Goal: Information Seeking & Learning: Learn about a topic

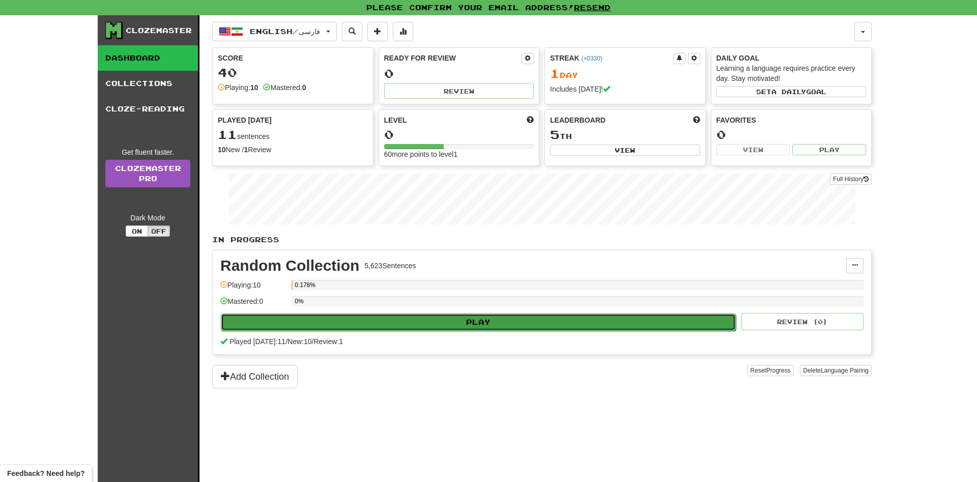
click at [473, 324] on button "Play" at bounding box center [478, 322] width 515 height 17
select select "**"
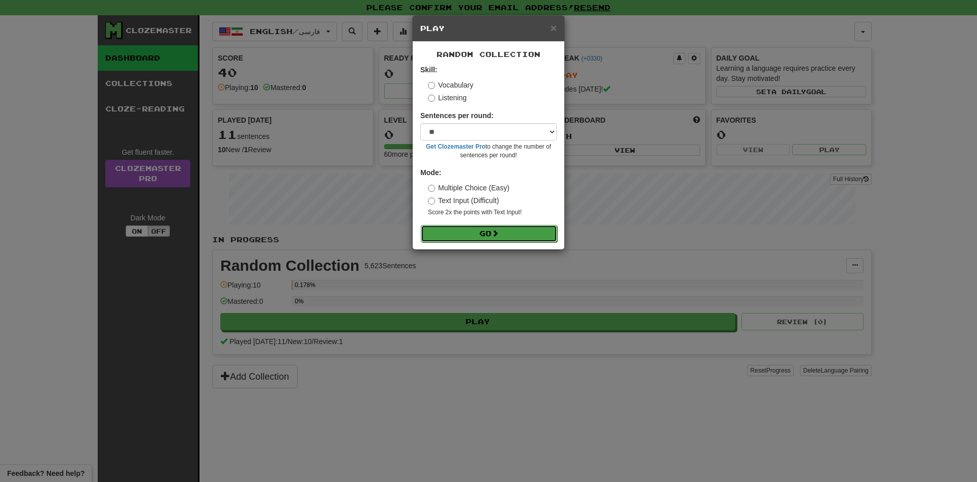
click at [491, 232] on button "Go" at bounding box center [489, 233] width 136 height 17
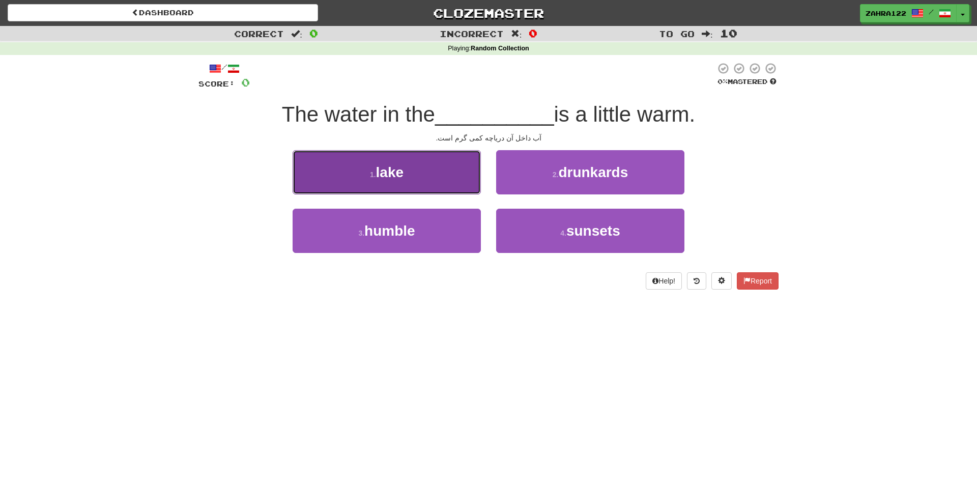
click at [404, 182] on button "1 . lake" at bounding box center [387, 172] width 188 height 44
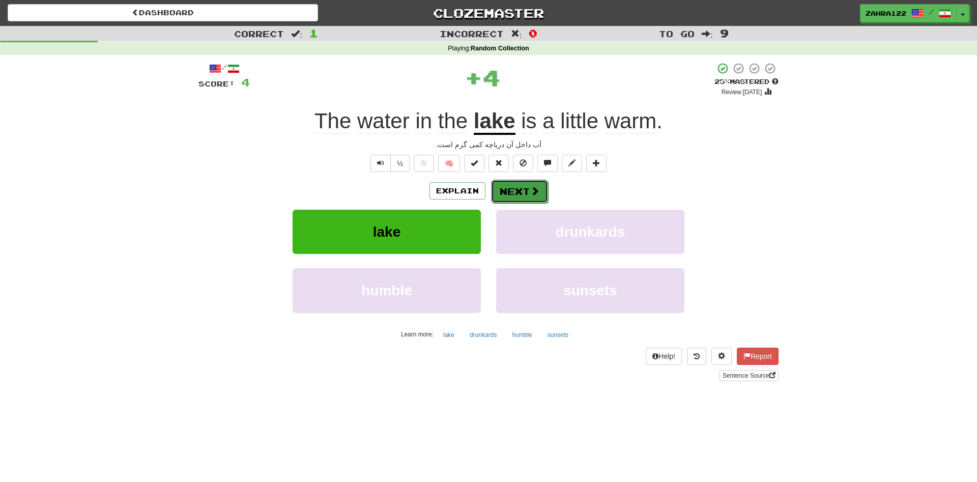
click at [530, 192] on span at bounding box center [534, 190] width 9 height 9
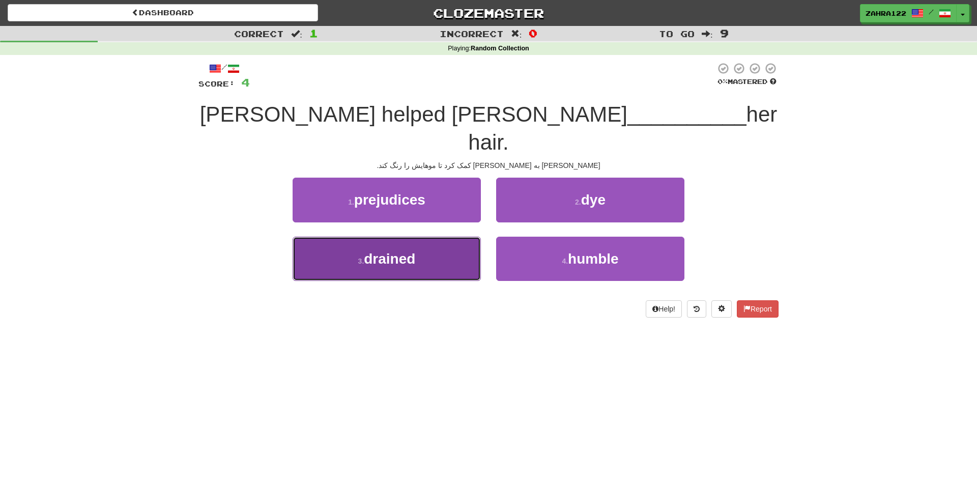
click at [448, 237] on button "3 . drained" at bounding box center [387, 259] width 188 height 44
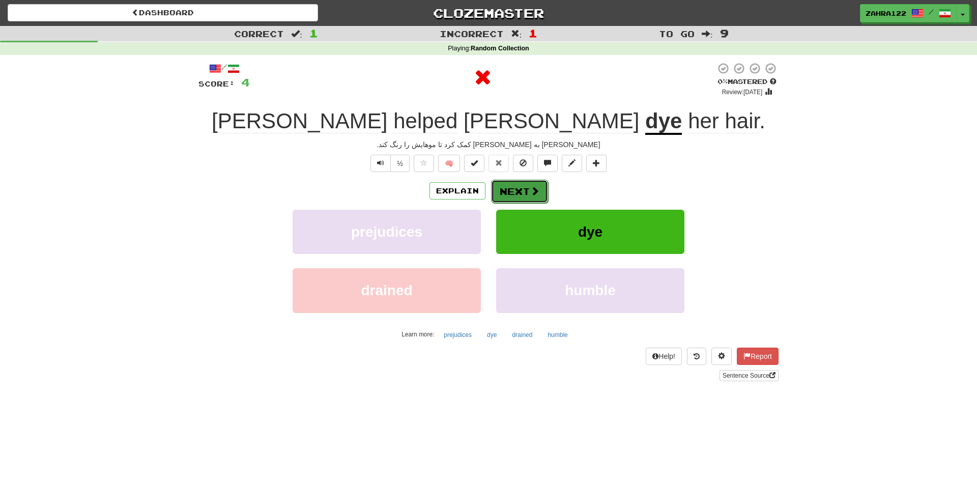
click at [533, 198] on button "Next" at bounding box center [519, 191] width 57 height 23
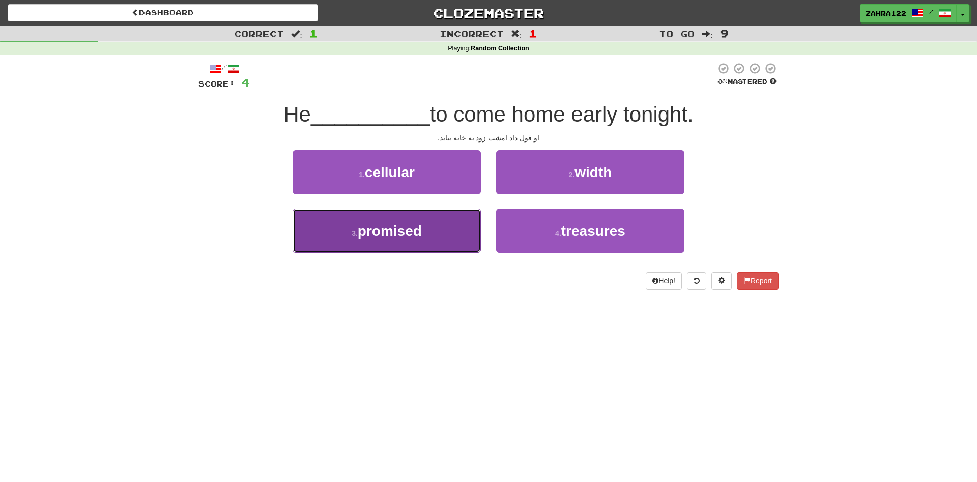
click at [447, 234] on button "3 . promised" at bounding box center [387, 231] width 188 height 44
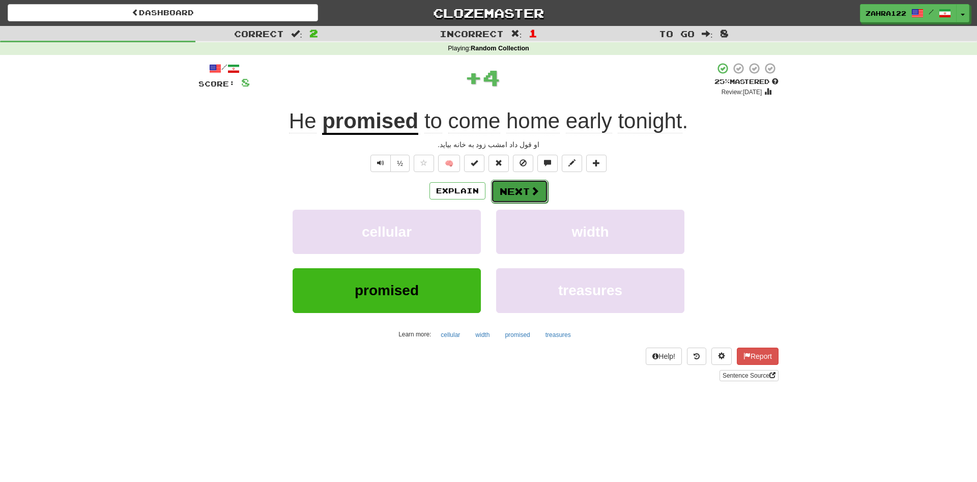
click at [520, 189] on button "Next" at bounding box center [519, 191] width 57 height 23
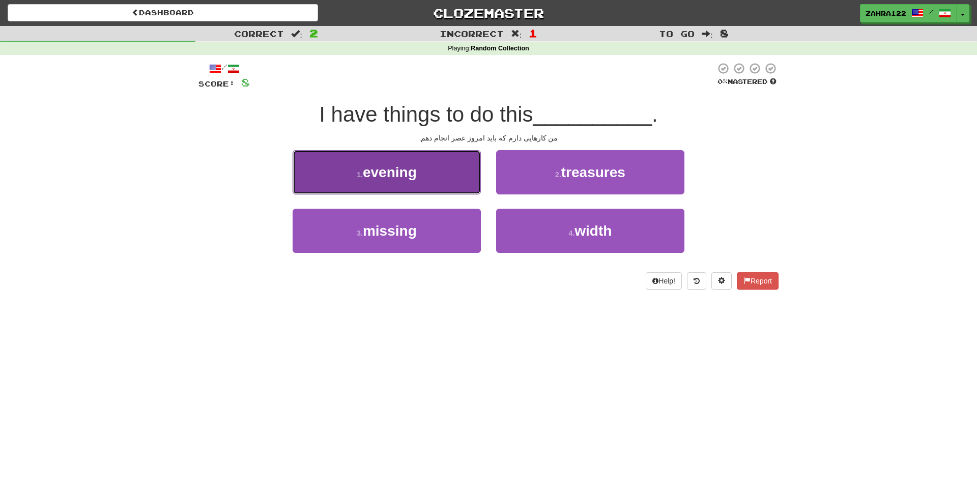
click at [435, 183] on button "1 . evening" at bounding box center [387, 172] width 188 height 44
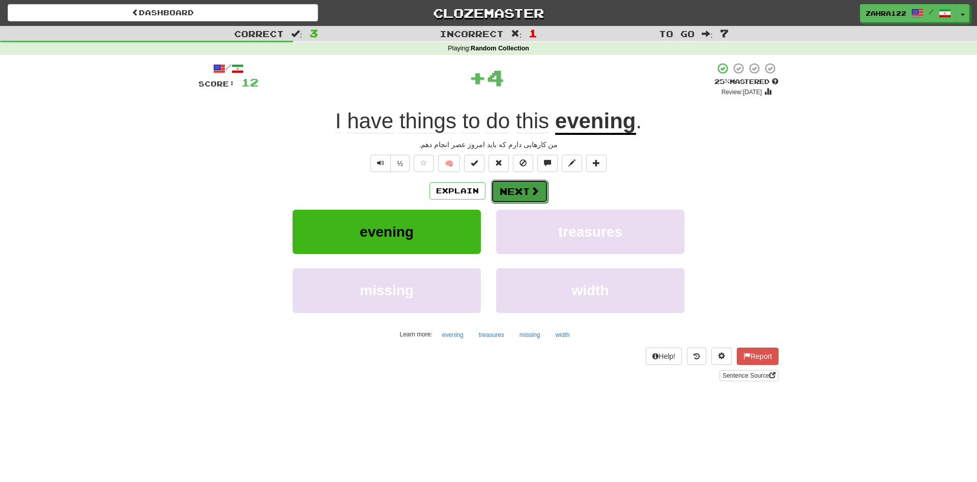
click at [517, 186] on button "Next" at bounding box center [519, 191] width 57 height 23
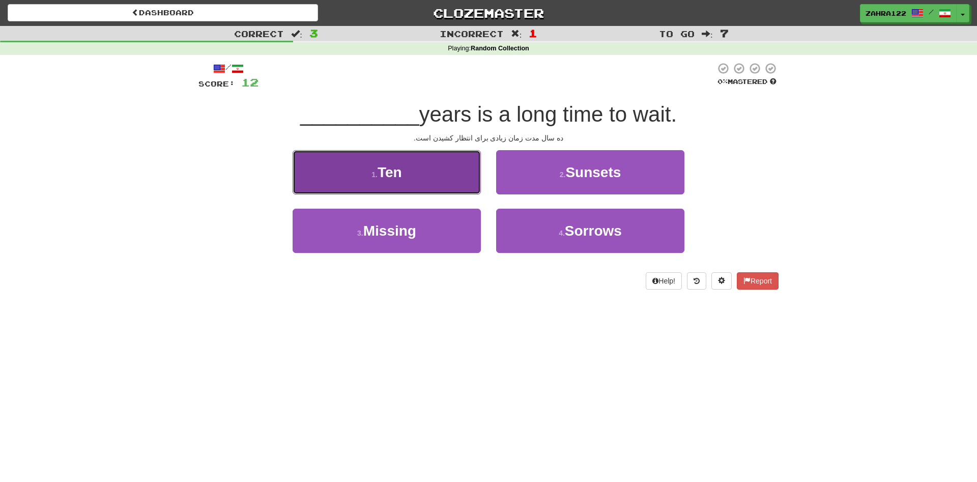
click at [457, 187] on button "1 . Ten" at bounding box center [387, 172] width 188 height 44
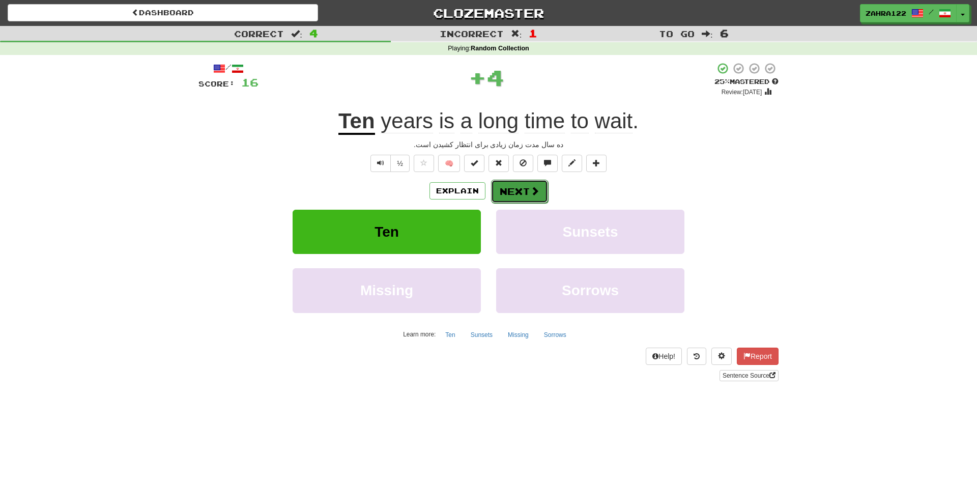
click at [515, 186] on button "Next" at bounding box center [519, 191] width 57 height 23
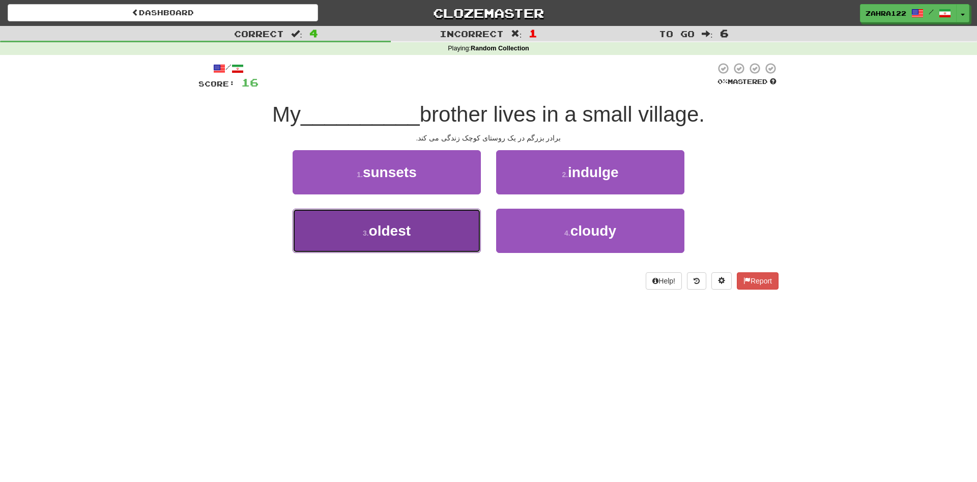
drag, startPoint x: 422, startPoint y: 241, endPoint x: 503, endPoint y: 252, distance: 81.6
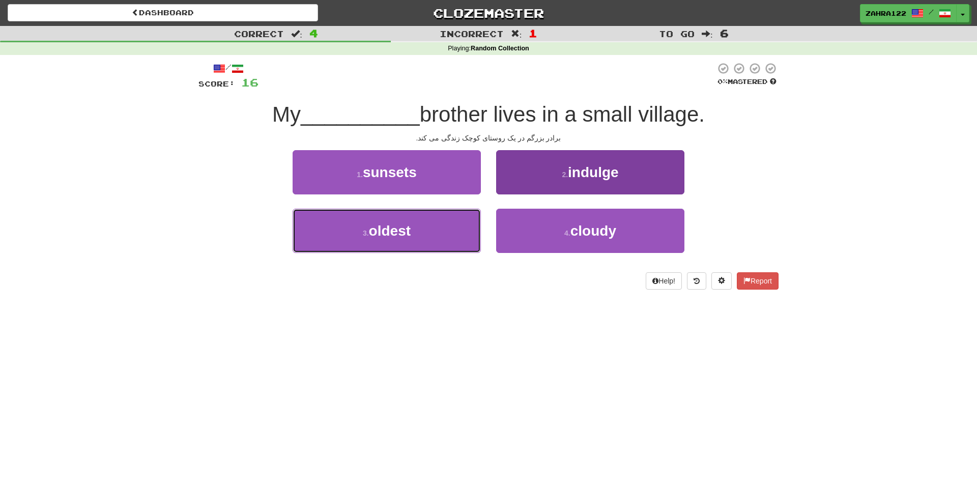
click at [422, 242] on button "3 . oldest" at bounding box center [387, 231] width 188 height 44
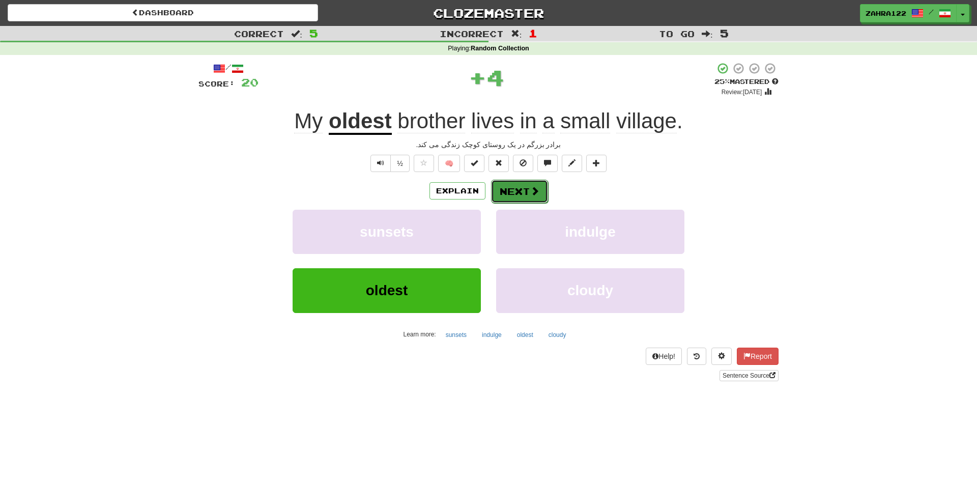
click at [528, 190] on button "Next" at bounding box center [519, 191] width 57 height 23
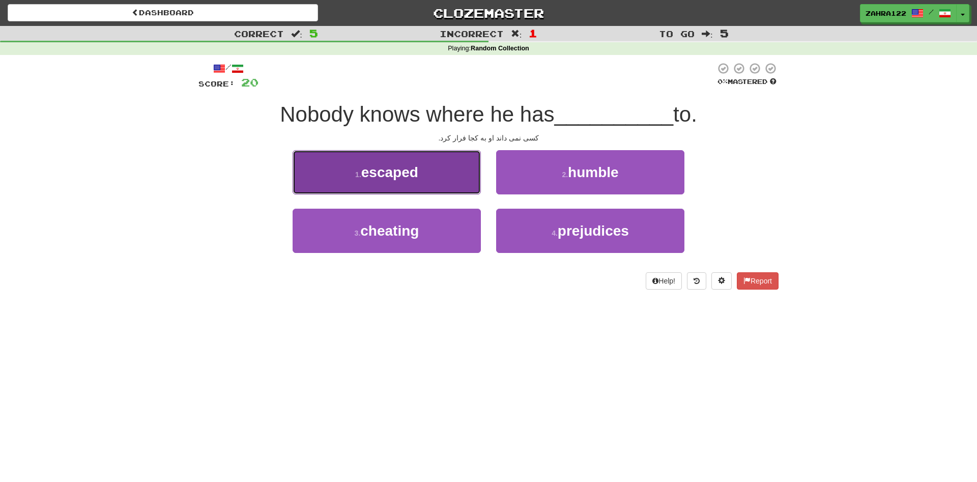
click at [431, 180] on button "1 . escaped" at bounding box center [387, 172] width 188 height 44
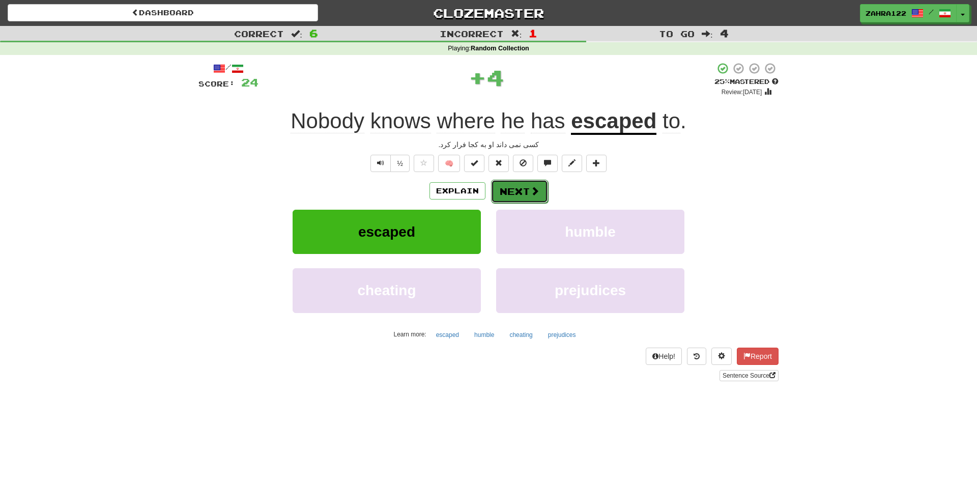
click at [527, 188] on button "Next" at bounding box center [519, 191] width 57 height 23
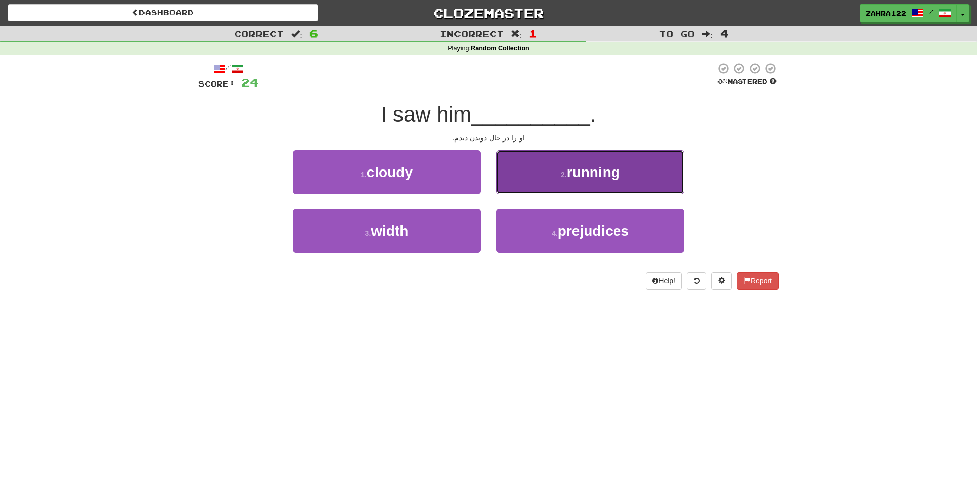
click at [598, 167] on span "running" at bounding box center [593, 172] width 53 height 16
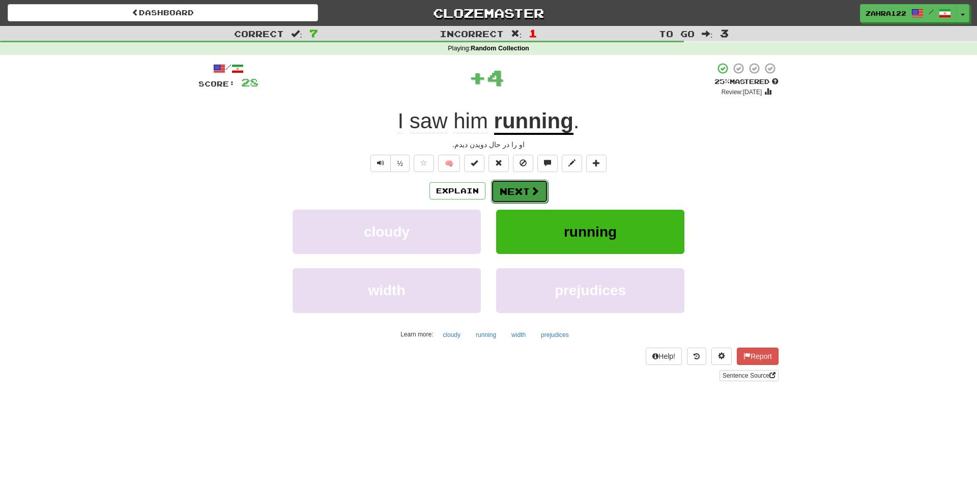
click at [519, 182] on button "Next" at bounding box center [519, 191] width 57 height 23
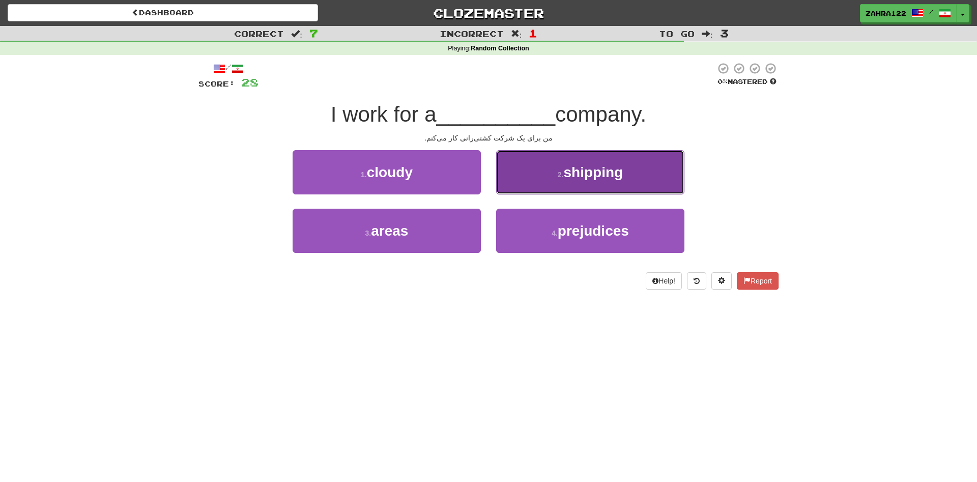
click at [586, 178] on span "shipping" at bounding box center [594, 172] width 60 height 16
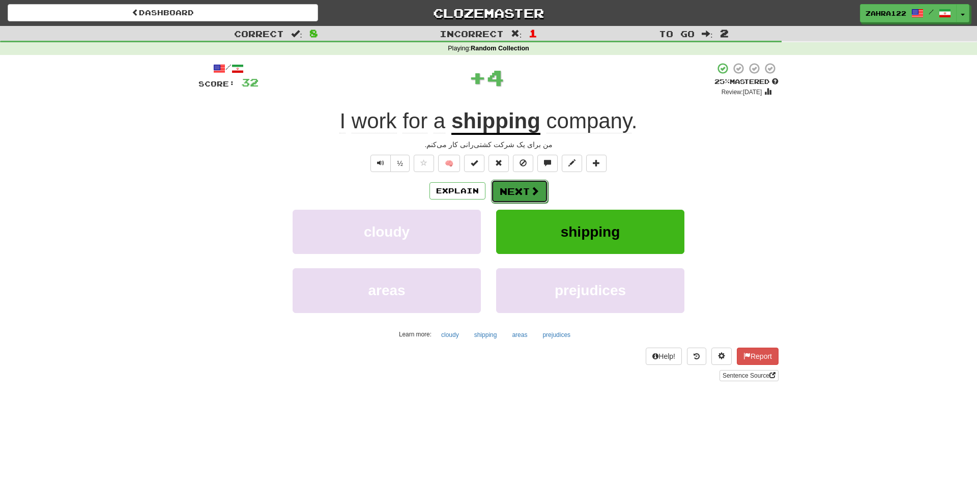
click at [522, 189] on button "Next" at bounding box center [519, 191] width 57 height 23
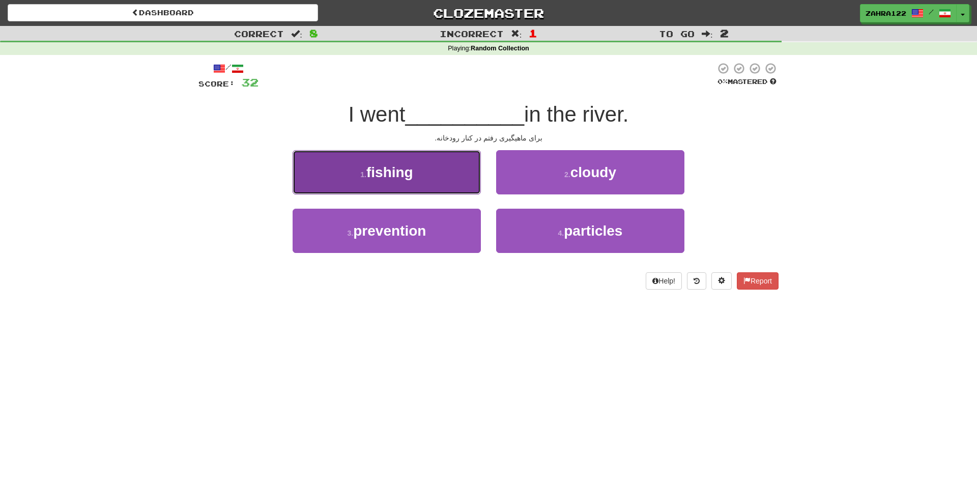
click at [408, 175] on span "fishing" at bounding box center [389, 172] width 47 height 16
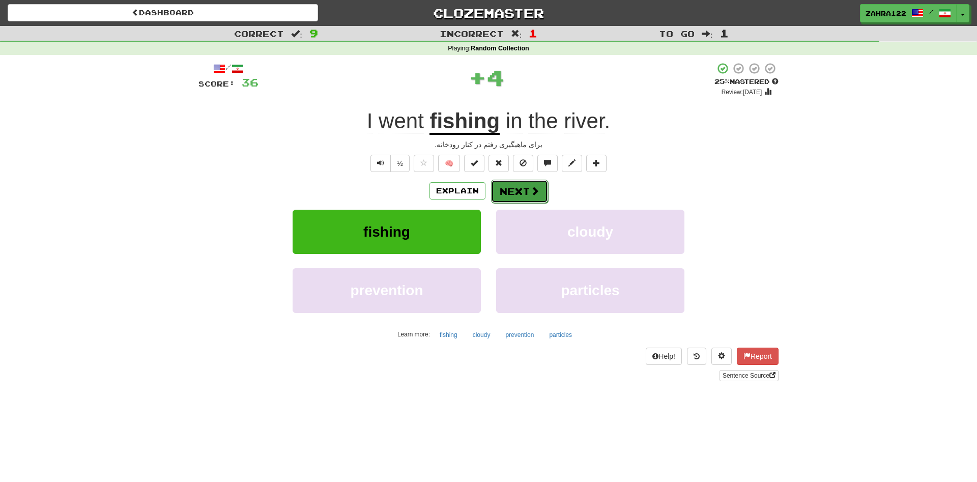
click at [526, 185] on button "Next" at bounding box center [519, 191] width 57 height 23
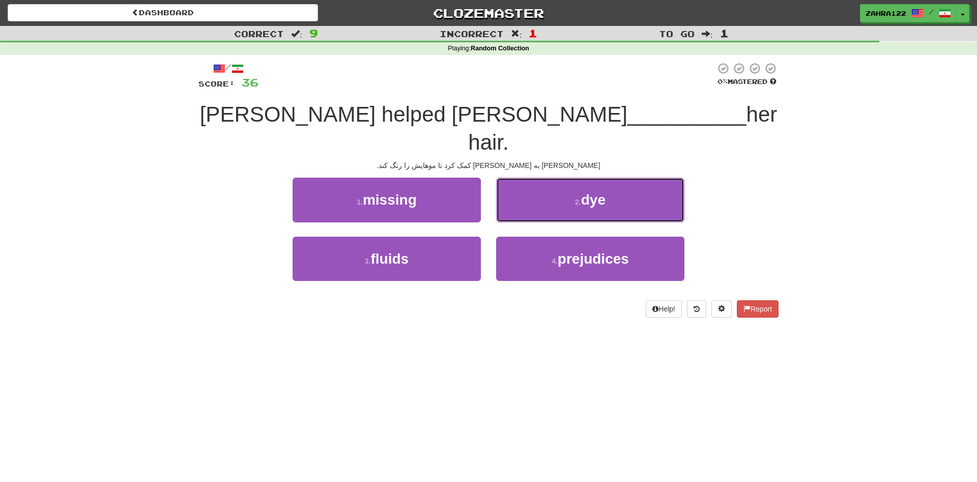
click at [585, 192] on span "dye" at bounding box center [593, 200] width 24 height 16
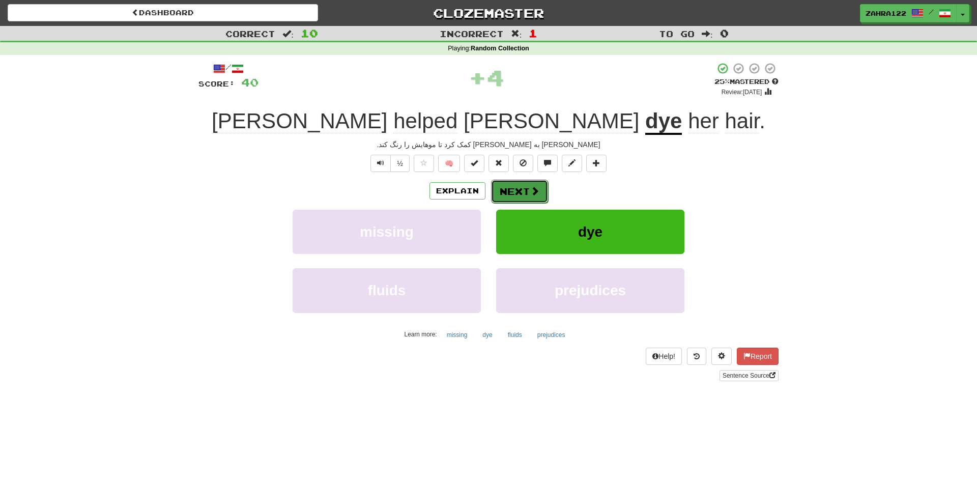
click at [527, 194] on button "Next" at bounding box center [519, 191] width 57 height 23
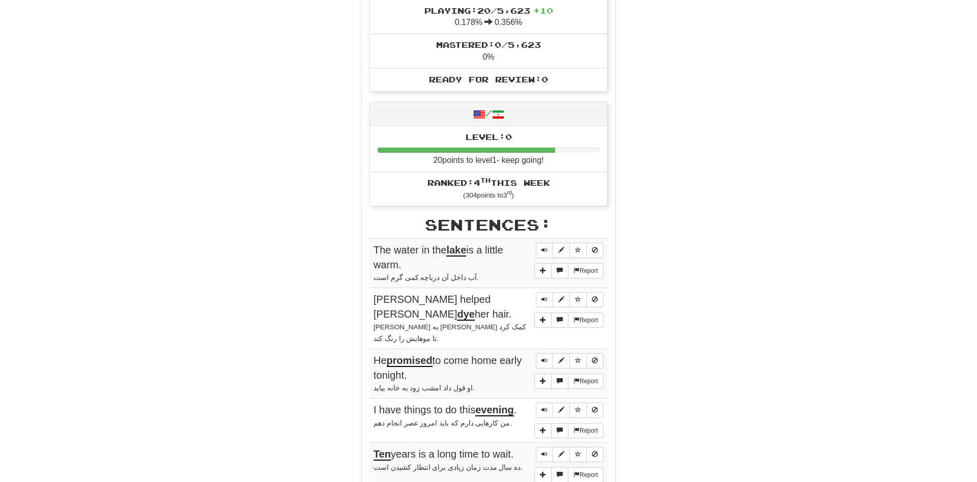
scroll to position [260, 0]
